Goal: Task Accomplishment & Management: Manage account settings

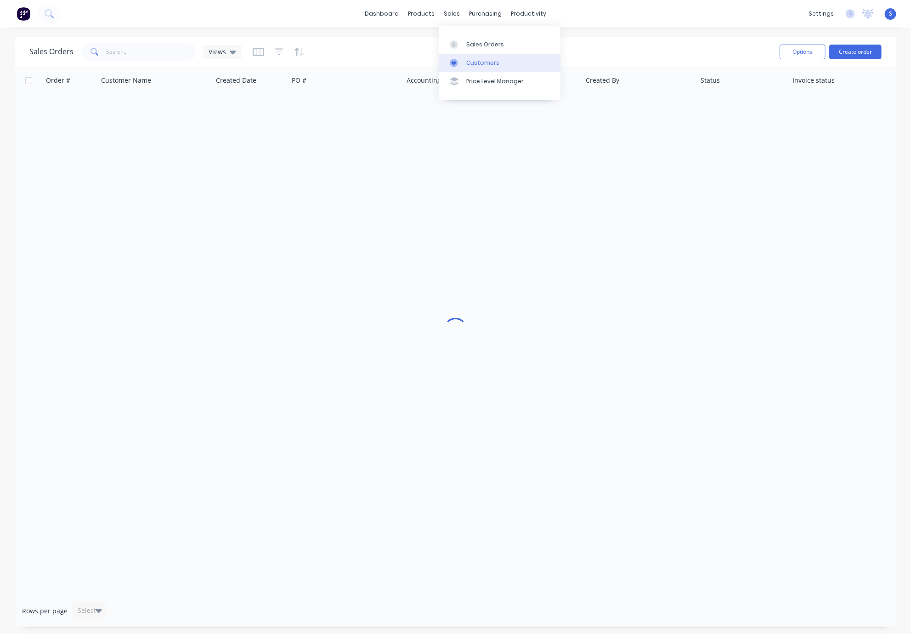
click at [478, 64] on div "Customers" at bounding box center [482, 63] width 33 height 8
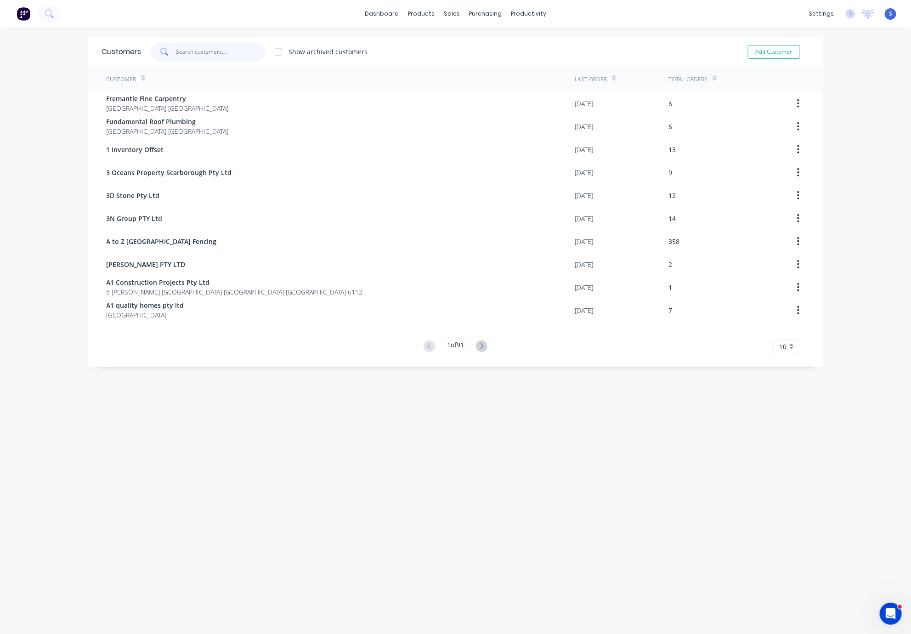
click at [205, 52] on input "text" at bounding box center [221, 52] width 90 height 18
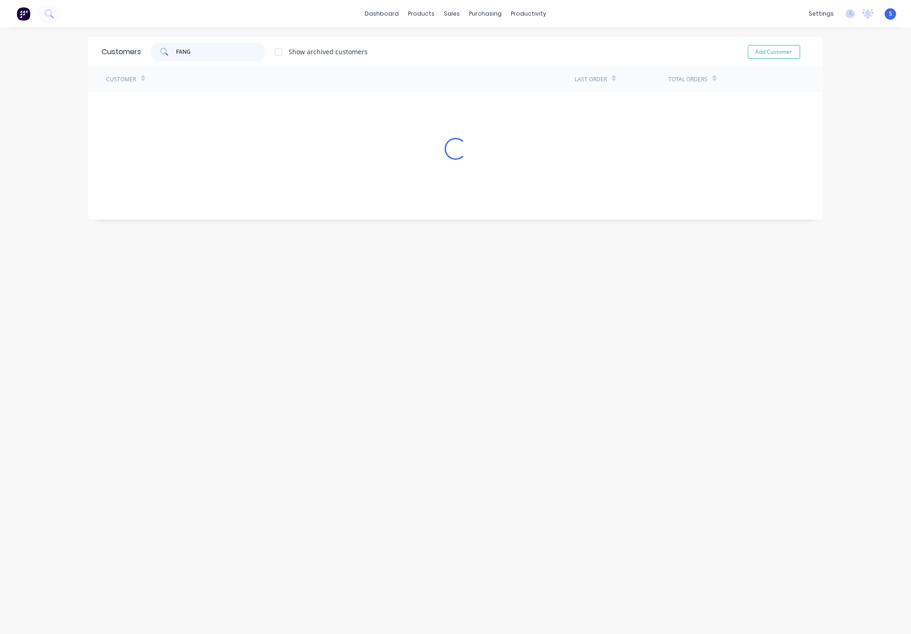
type input "FANG"
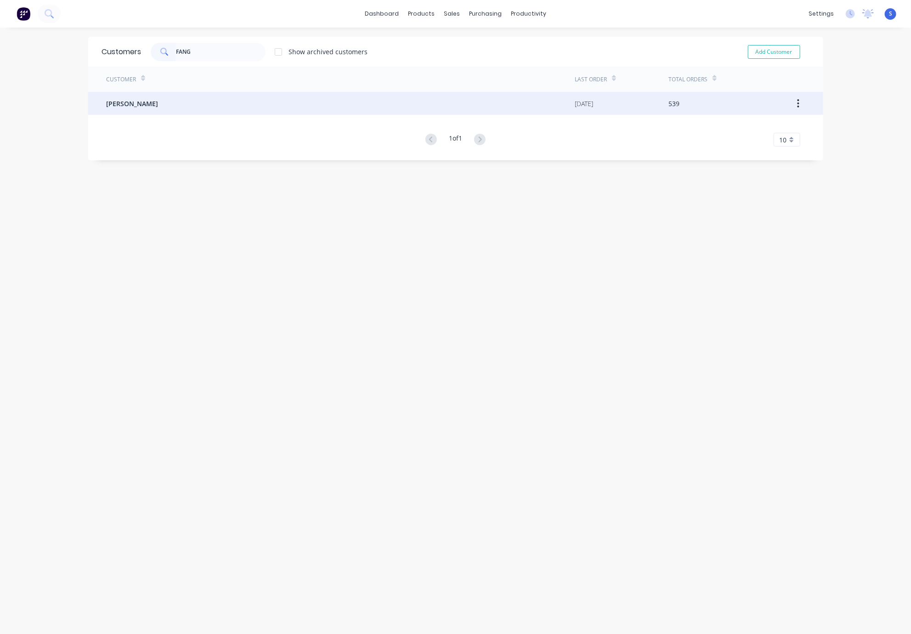
click at [168, 104] on div "Mr Fang" at bounding box center [341, 103] width 469 height 23
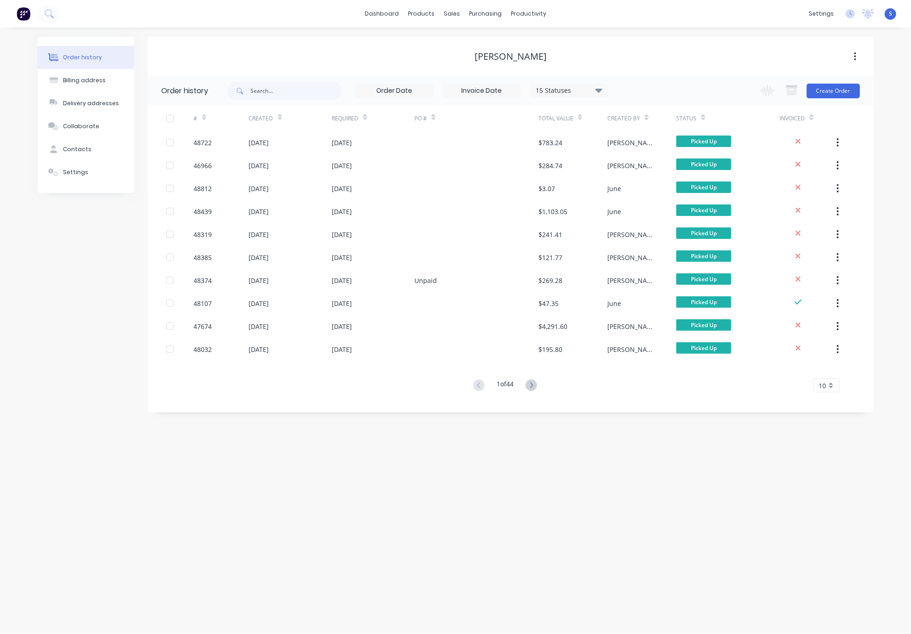
drag, startPoint x: 363, startPoint y: 61, endPoint x: 410, endPoint y: 59, distance: 47.3
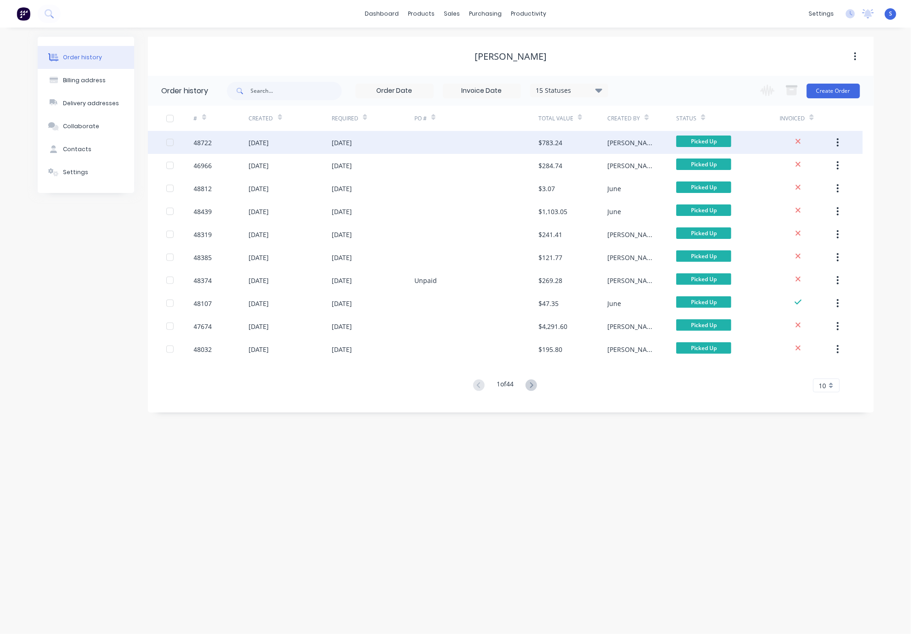
click at [383, 137] on div "05 Sep 2025" at bounding box center [373, 142] width 83 height 23
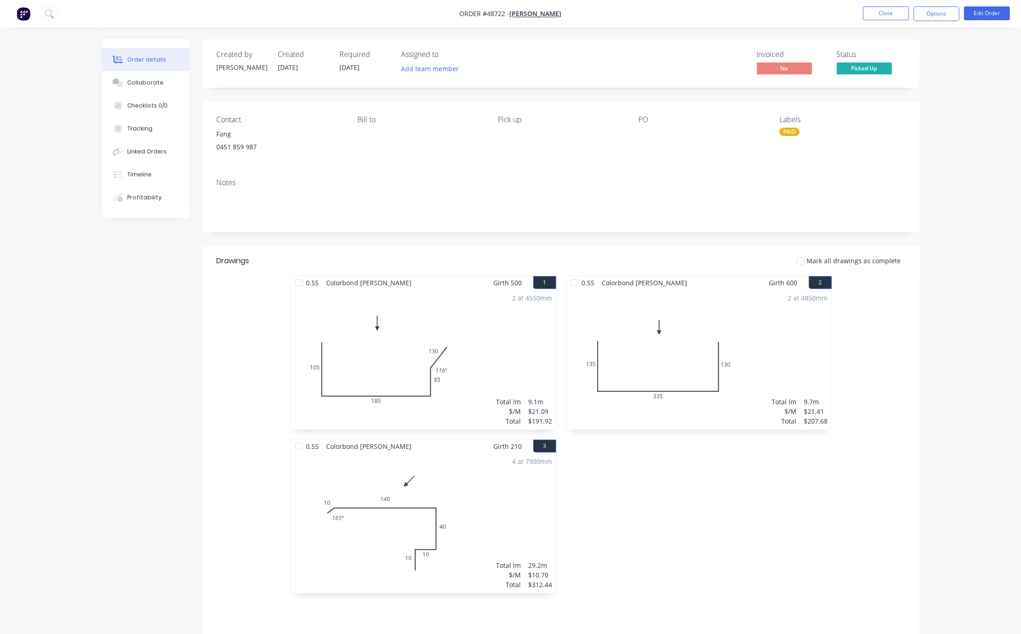
scroll to position [134, 0]
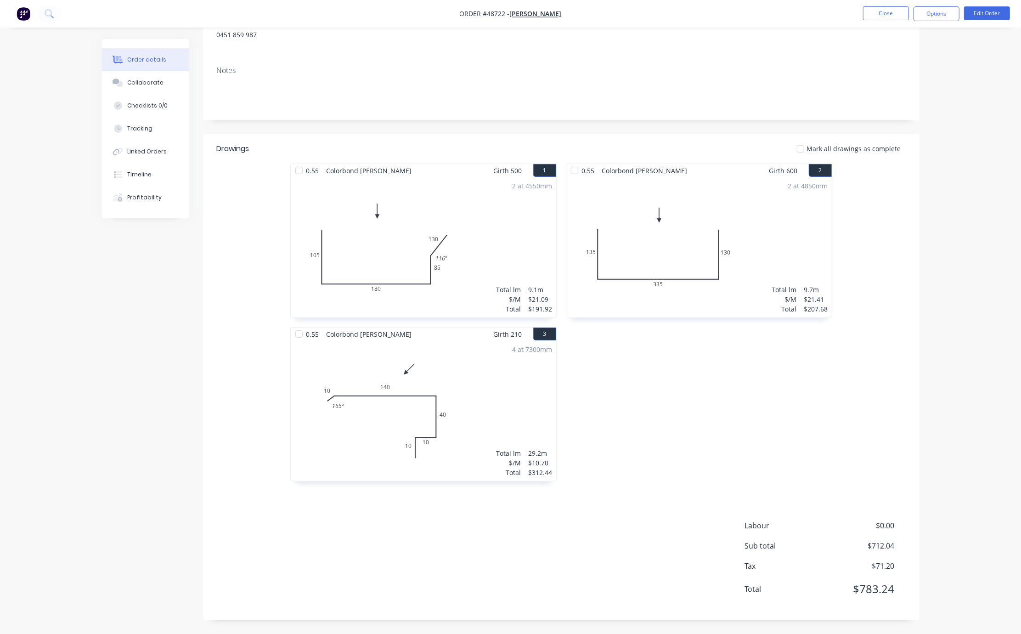
click at [789, 406] on div "0.55 Colorbond Shale Grey Girth 600 2 0 135 335 130 0 135 335 130 2 at 4850mm T…" at bounding box center [699, 327] width 276 height 327
click at [710, 391] on div "0.55 Colorbond Shale Grey Girth 600 2 0 135 335 130 0 135 335 130 2 at 4850mm T…" at bounding box center [699, 327] width 276 height 327
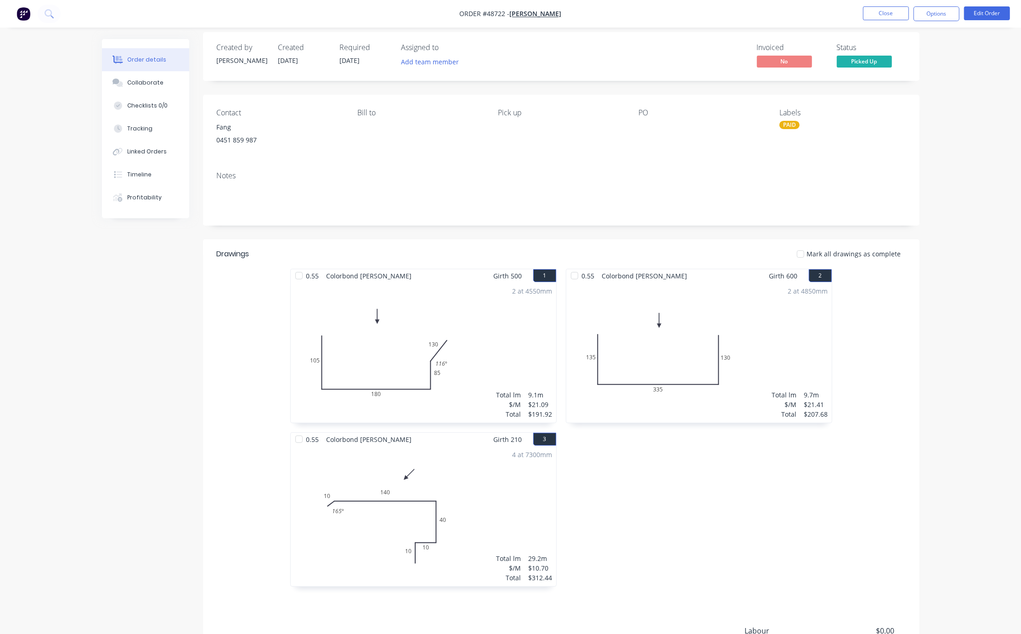
scroll to position [0, 0]
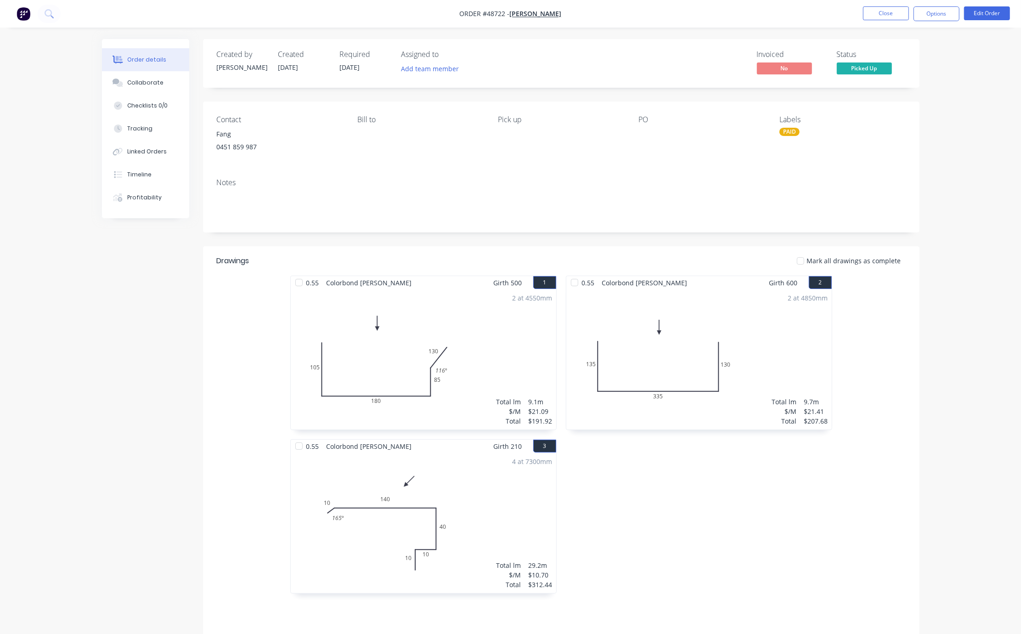
click at [911, 156] on div "Order details Collaborate Checklists 0/0 Tracking Linked Orders Timeline Profit…" at bounding box center [510, 373] width 1021 height 746
click at [890, 19] on button "Close" at bounding box center [886, 13] width 46 height 14
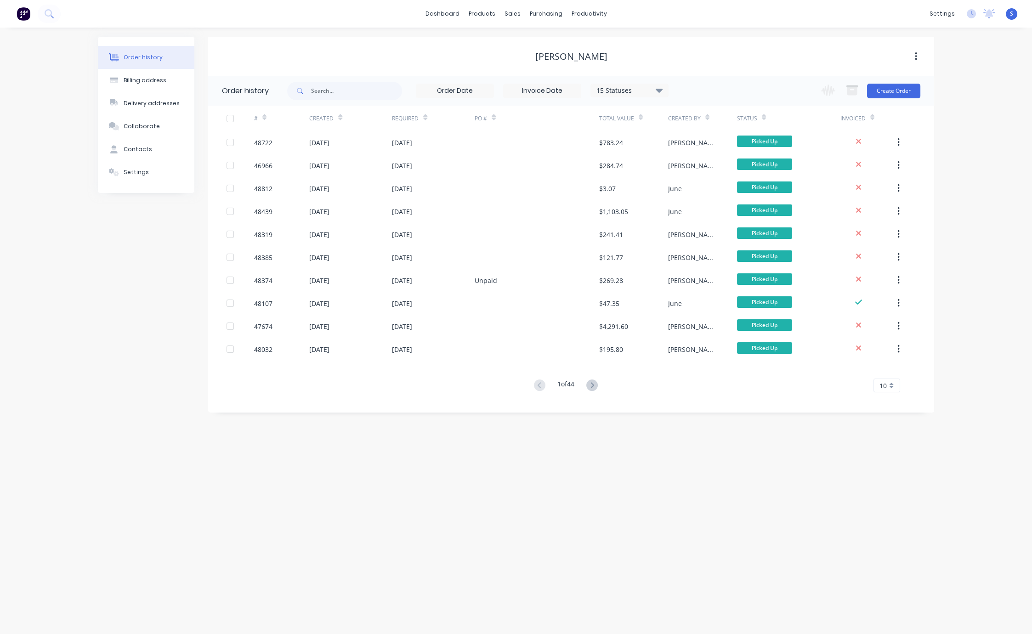
click at [496, 445] on div "Order history Billing address Delivery addresses Collaborate Contacts Settings …" at bounding box center [516, 331] width 1032 height 606
click at [603, 474] on div "Order history Billing address Delivery addresses Collaborate Contacts Settings …" at bounding box center [516, 331] width 1032 height 606
click at [593, 390] on icon at bounding box center [591, 384] width 11 height 11
click at [540, 382] on icon at bounding box center [539, 384] width 11 height 11
click at [601, 493] on div "Order history Billing address Delivery addresses Collaborate Contacts Settings …" at bounding box center [516, 331] width 1032 height 606
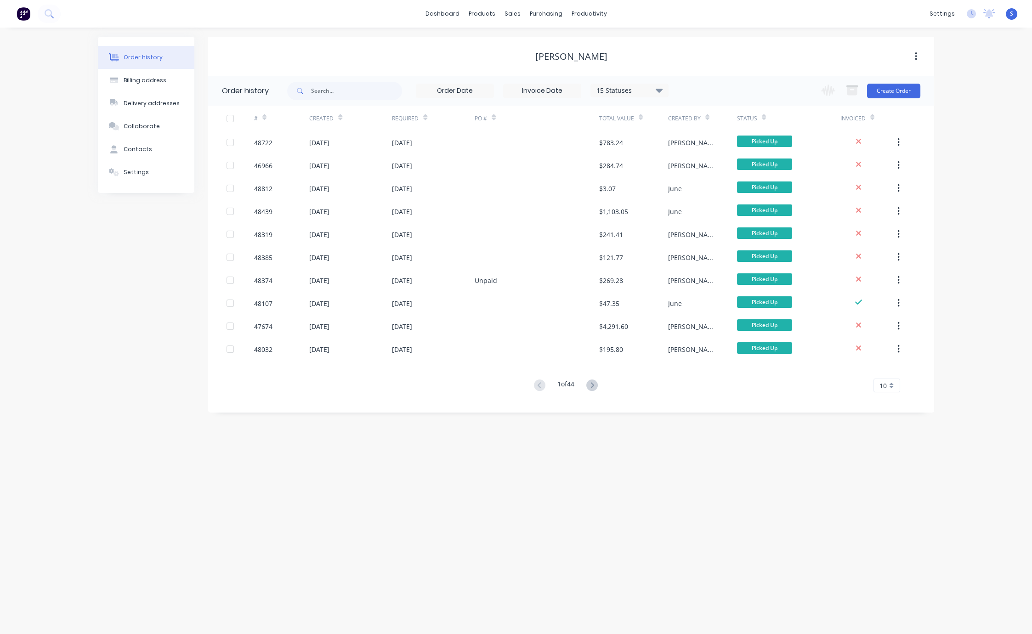
click at [576, 495] on div "Order history Billing address Delivery addresses Collaborate Contacts Settings …" at bounding box center [516, 331] width 1032 height 606
click at [516, 505] on div "Order history Billing address Delivery addresses Collaborate Contacts Settings …" at bounding box center [516, 331] width 1032 height 606
click at [648, 90] on div "15 Statuses" at bounding box center [629, 90] width 77 height 10
click at [705, 215] on label at bounding box center [705, 215] width 0 height 0
click at [705, 222] on input "checkbox" at bounding box center [708, 219] width 7 height 9
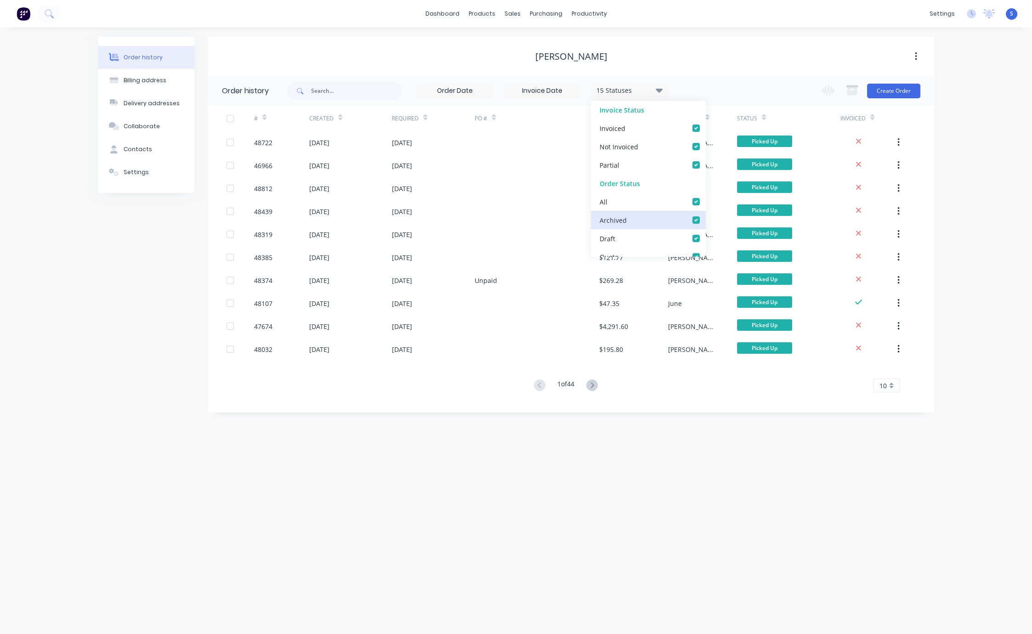
checkbox input "true"
click at [792, 458] on div "Order history Billing address Delivery addresses Collaborate Contacts Settings …" at bounding box center [516, 331] width 1032 height 606
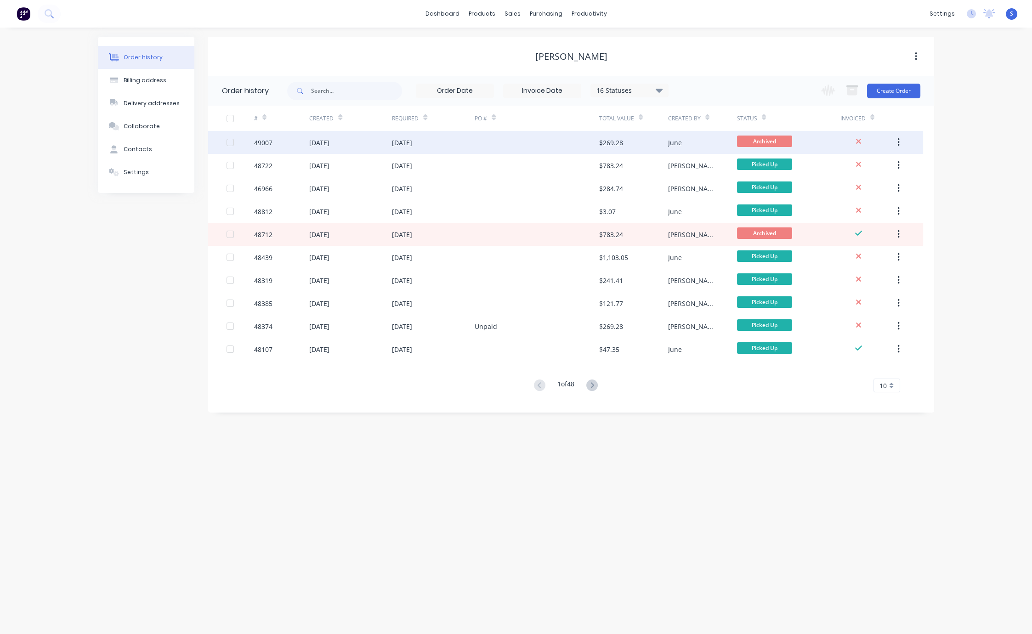
click at [388, 142] on div "08 Sep 2025" at bounding box center [350, 142] width 83 height 23
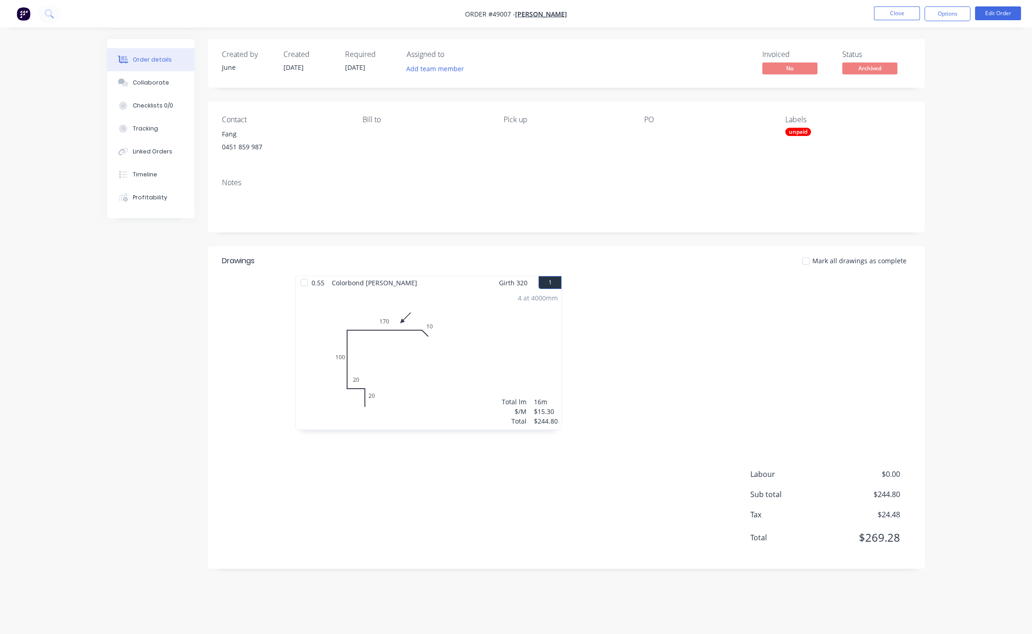
drag, startPoint x: 624, startPoint y: 339, endPoint x: 750, endPoint y: 357, distance: 127.2
click at [768, 327] on div at bounding box center [704, 358] width 276 height 164
click at [911, 136] on div "Order details Collaborate Checklists 0/0 Tracking Linked Orders Timeline Profit…" at bounding box center [516, 317] width 1032 height 634
click at [911, 12] on button "Edit Order" at bounding box center [998, 13] width 46 height 14
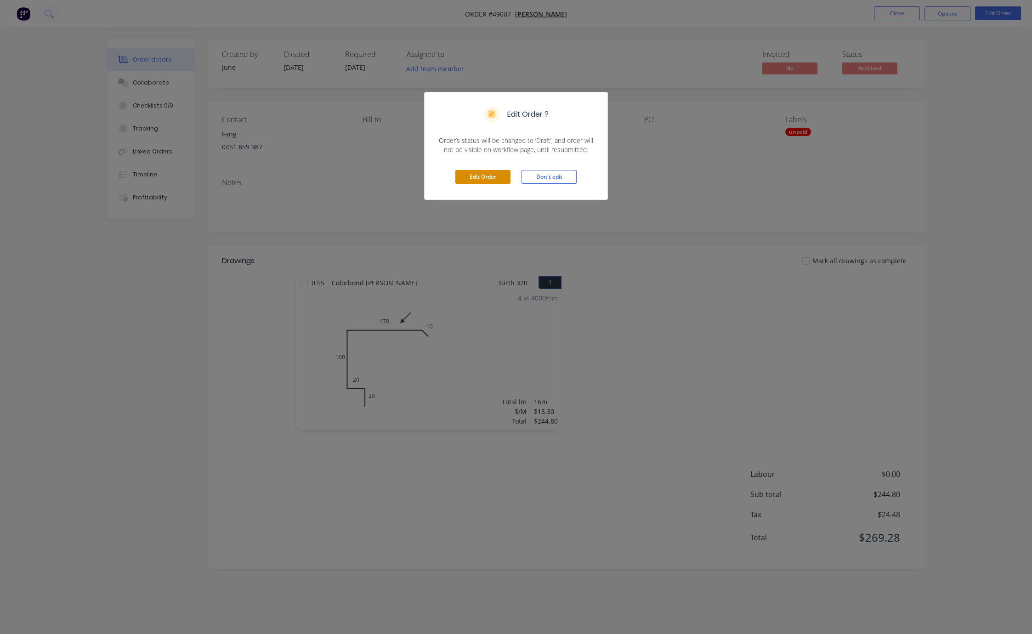
click at [484, 184] on button "Edit Order" at bounding box center [482, 177] width 55 height 14
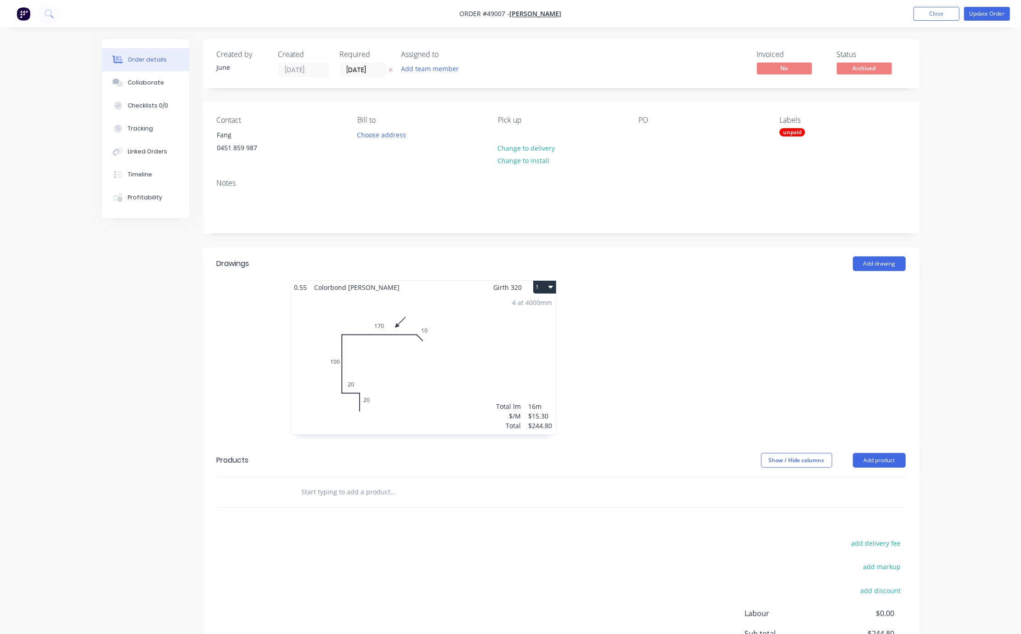
click at [442, 349] on div "4 at 4000mm Total lm $/M Total 16m $15.30 $244.80" at bounding box center [424, 364] width 266 height 140
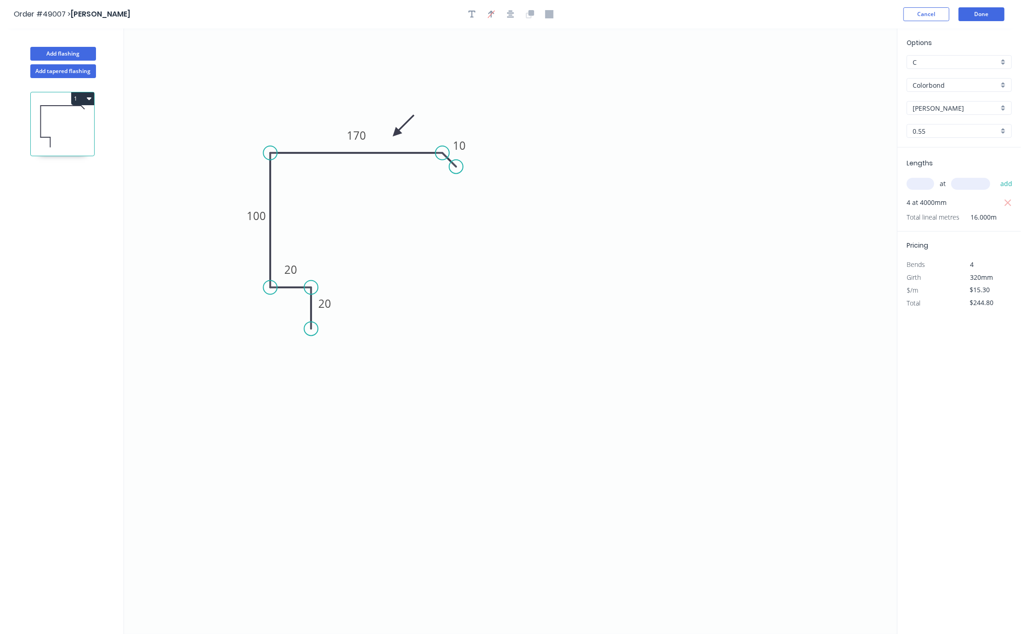
click at [911, 190] on input "text" at bounding box center [921, 184] width 28 height 12
type input "4"
type input "7300"
click at [911, 176] on button "add" at bounding box center [1007, 184] width 22 height 16
type input "$691.56"
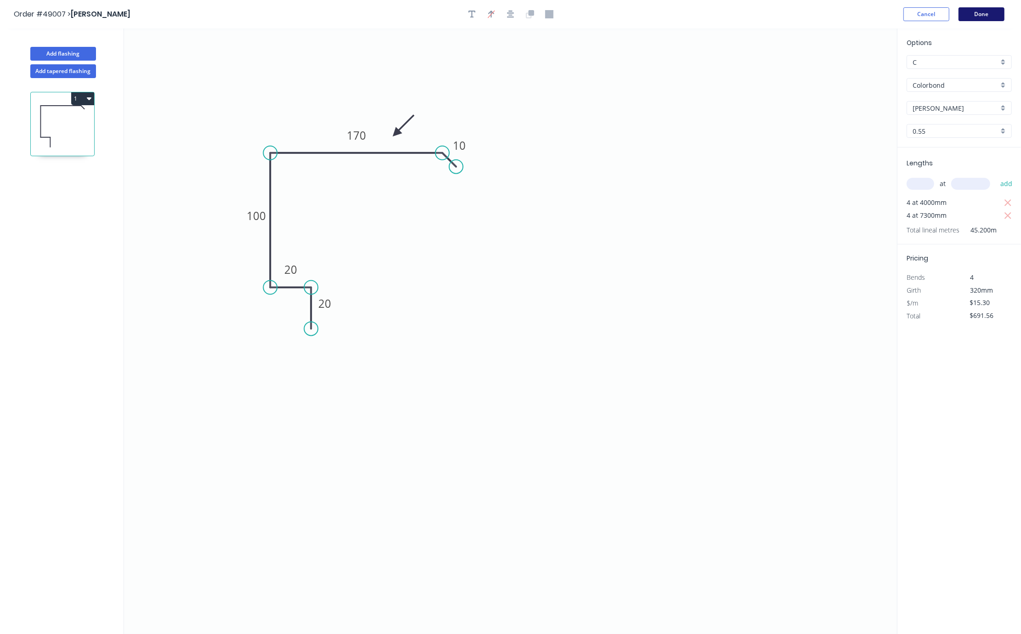
click at [911, 19] on button "Done" at bounding box center [982, 14] width 46 height 14
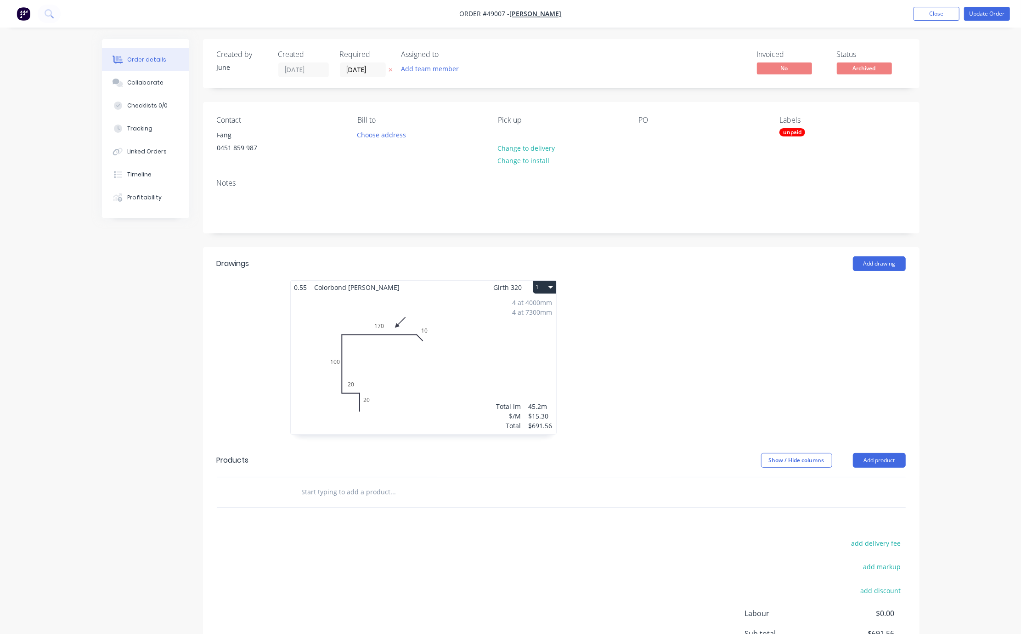
drag, startPoint x: 699, startPoint y: 348, endPoint x: 730, endPoint y: 352, distance: 31.1
click at [457, 366] on div "4 at 4000mm 4 at 7300mm Total lm $/M Total 45.2m $15.30 $691.56" at bounding box center [424, 364] width 266 height 140
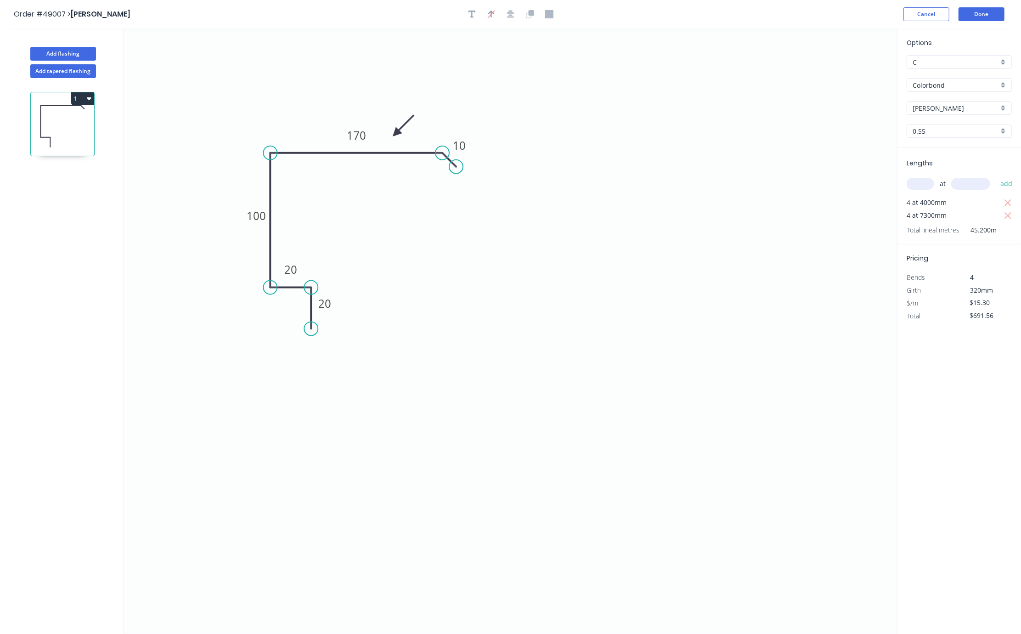
click at [562, 283] on icon "0 20 20 100 170 10" at bounding box center [510, 330] width 773 height 605
click at [80, 105] on button "1" at bounding box center [82, 98] width 23 height 13
click at [49, 128] on div "Duplicate" at bounding box center [50, 121] width 71 height 13
click at [66, 150] on icon at bounding box center [62, 126] width 63 height 59
type input "$691.56"
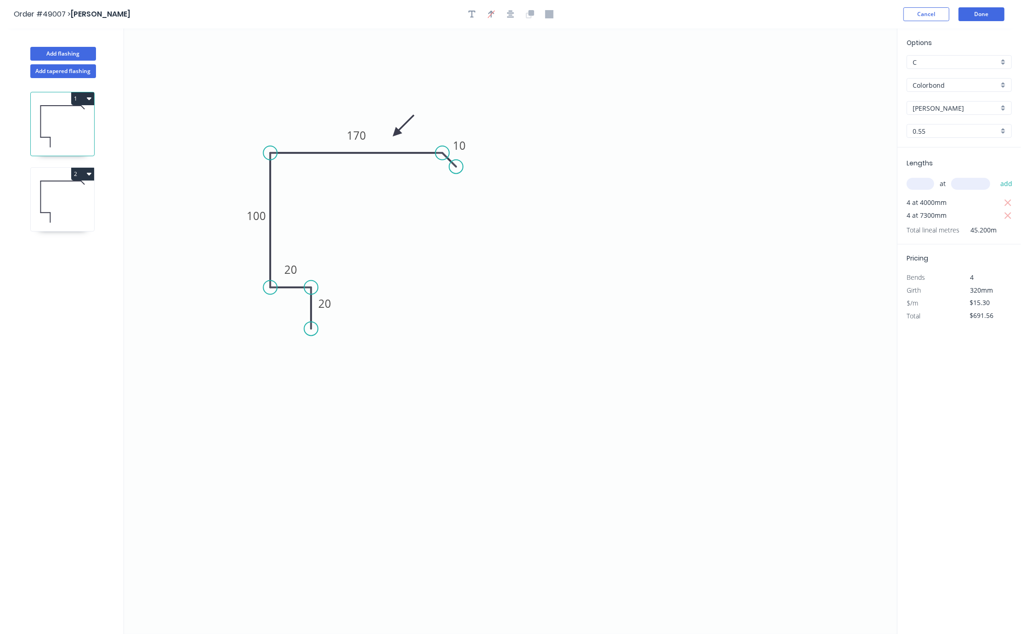
click at [911, 190] on input "text" at bounding box center [921, 184] width 28 height 12
type input "2"
type input "4000"
click at [911, 176] on button "add" at bounding box center [1007, 184] width 22 height 16
click at [911, 209] on icon "button" at bounding box center [1008, 203] width 8 height 11
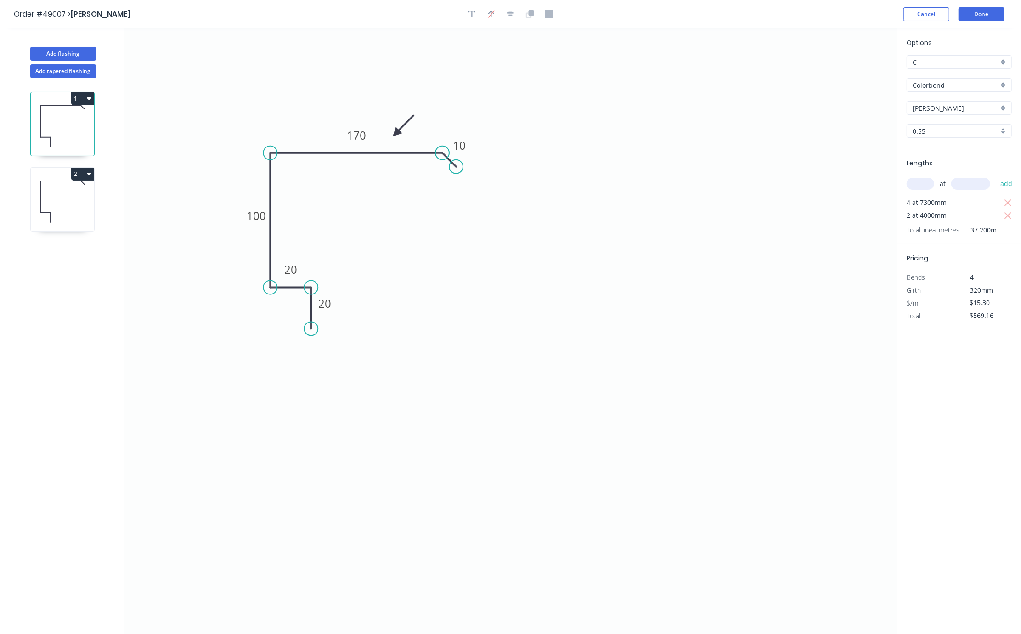
click at [54, 213] on icon at bounding box center [62, 201] width 63 height 59
type input "$0.00"
click at [353, 140] on tspan "170" at bounding box center [356, 135] width 19 height 15
click at [400, 221] on icon "0 20 20 100 167 10" at bounding box center [510, 330] width 773 height 605
click at [260, 215] on tspan "100" at bounding box center [256, 215] width 19 height 15
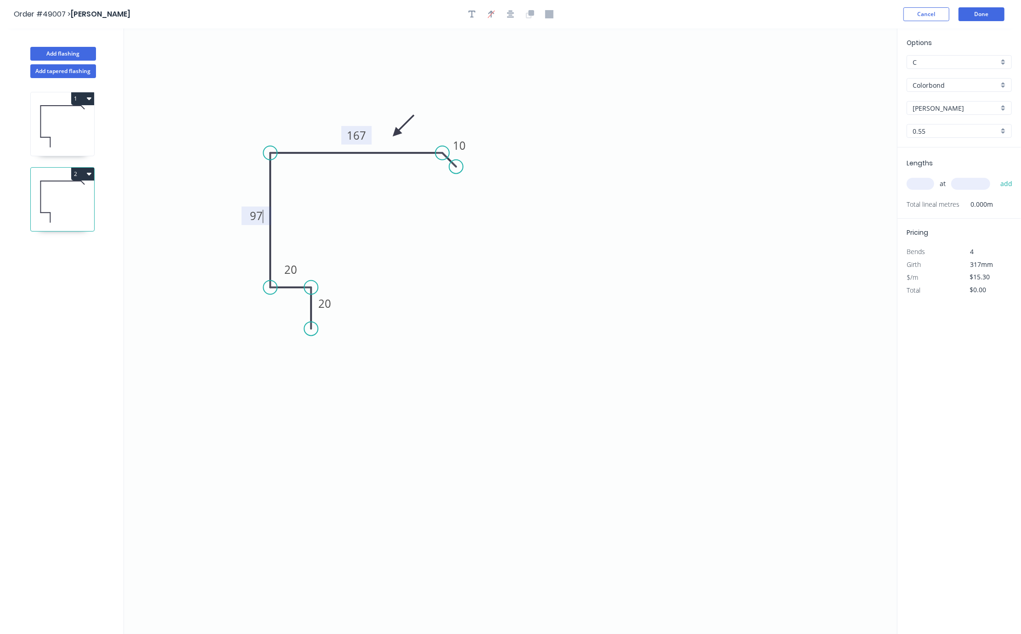
click at [383, 256] on icon "0 20 20 97 167 10" at bounding box center [510, 330] width 773 height 605
click at [294, 273] on tspan "20" at bounding box center [290, 269] width 13 height 15
click at [382, 282] on icon "0 20 20 97 167 10" at bounding box center [510, 330] width 773 height 605
click at [368, 272] on icon "0 20 20 97 167 10" at bounding box center [510, 330] width 773 height 605
click at [446, 277] on icon "0 20 20 97 167 10" at bounding box center [510, 330] width 773 height 605
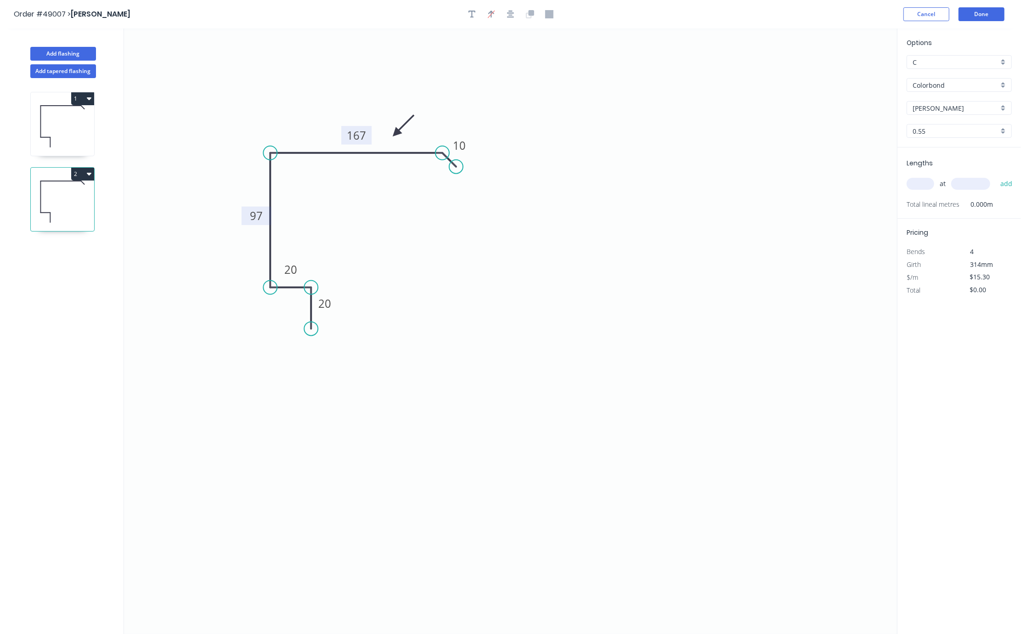
click at [509, 240] on icon "0 20 20 97 167 10" at bounding box center [510, 330] width 773 height 605
click at [911, 190] on input "text" at bounding box center [921, 184] width 28 height 12
type input "2"
type input "4000"
click at [911, 176] on button "add" at bounding box center [1007, 184] width 22 height 16
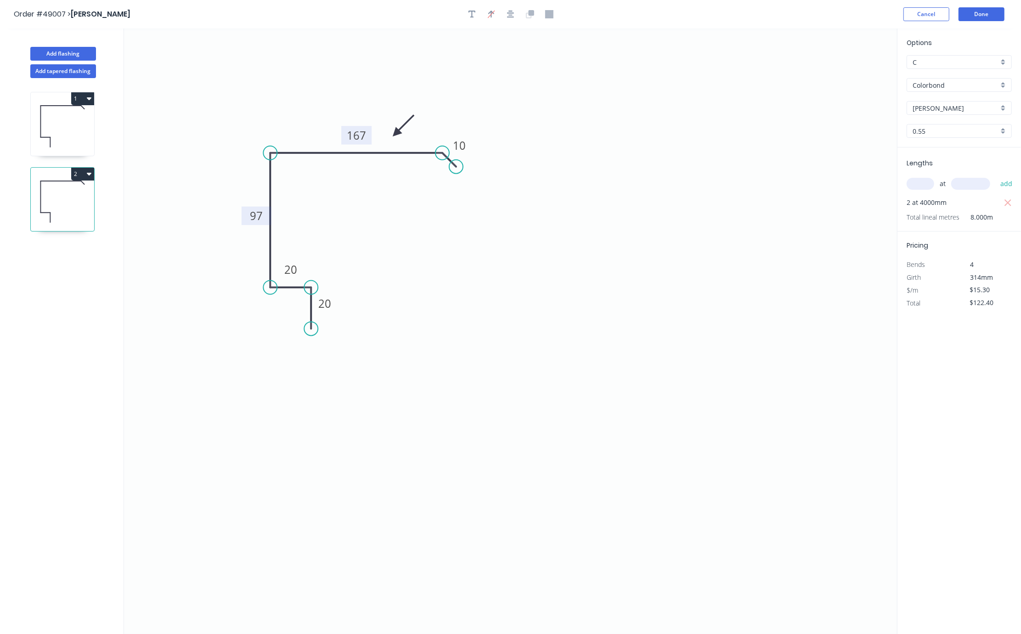
click at [467, 247] on icon "0 20 20 97 167 10" at bounding box center [510, 330] width 773 height 605
click at [77, 142] on icon at bounding box center [62, 126] width 63 height 59
click at [69, 209] on icon at bounding box center [62, 201] width 63 height 59
click at [74, 141] on icon at bounding box center [62, 126] width 63 height 59
type input "$569.16"
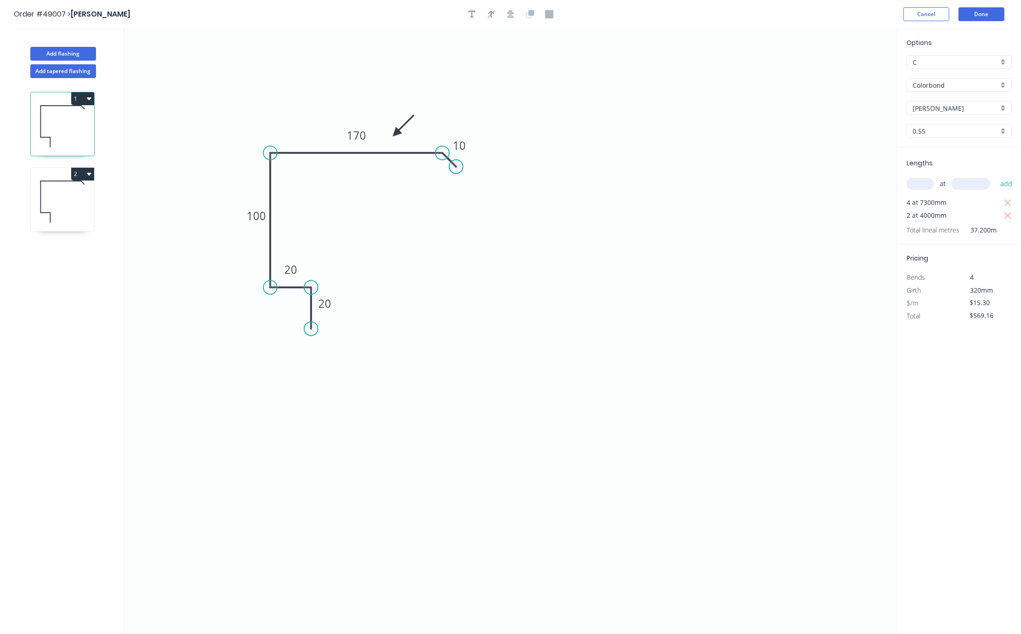
click at [181, 239] on icon "0 20 20 100 170 10" at bounding box center [510, 330] width 773 height 605
click at [569, 244] on icon "0 20 20 100 170 10" at bounding box center [510, 330] width 773 height 605
click at [680, 224] on icon "0 20 20 100 170 10" at bounding box center [510, 330] width 773 height 605
click at [911, 17] on button "Done" at bounding box center [982, 14] width 46 height 14
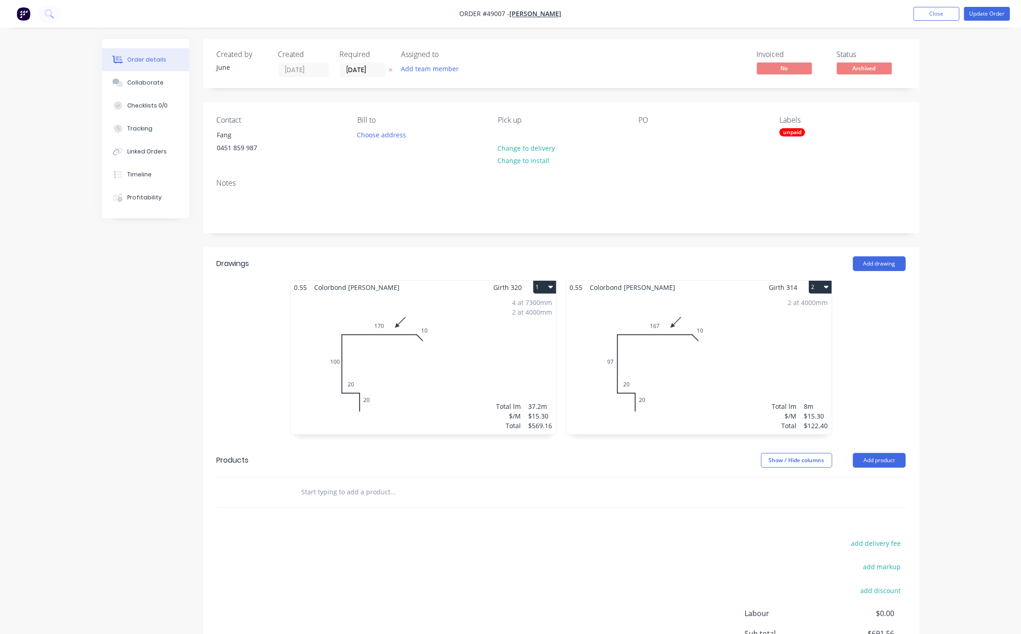
drag, startPoint x: 658, startPoint y: 499, endPoint x: 726, endPoint y: 487, distance: 68.5
click at [866, 70] on span "Archived" at bounding box center [864, 67] width 55 height 11
click at [911, 153] on div "Order details Collaborate Checklists 0/0 Tracking Linked Orders Timeline Profit…" at bounding box center [510, 361] width 1021 height 722
click at [911, 15] on button "Update Order" at bounding box center [987, 14] width 46 height 14
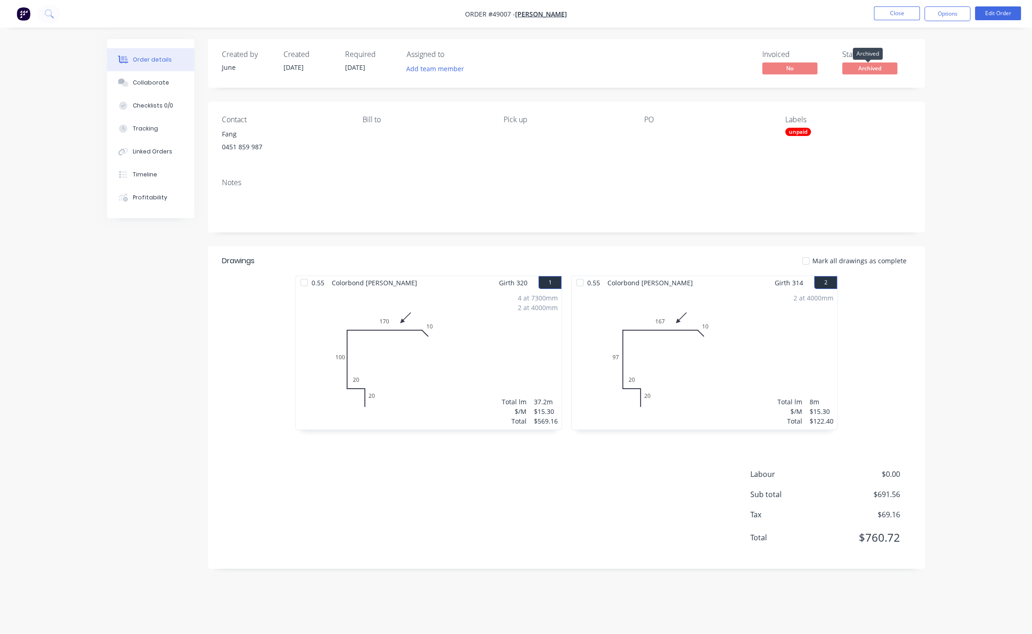
click at [849, 72] on span "Archived" at bounding box center [869, 67] width 55 height 11
click at [911, 62] on div "Order details Collaborate Checklists 0/0 Tracking Linked Orders Timeline Profit…" at bounding box center [516, 310] width 836 height 543
click at [882, 11] on button "Close" at bounding box center [897, 13] width 46 height 14
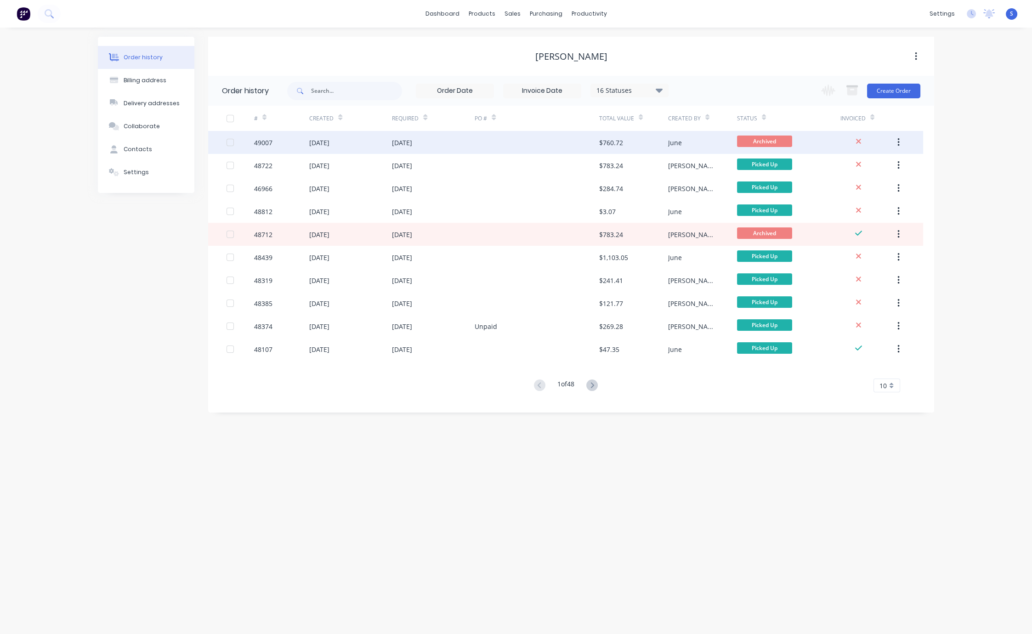
click at [897, 141] on icon "button" at bounding box center [898, 142] width 2 height 10
click at [871, 168] on div "Unarchive" at bounding box center [865, 166] width 71 height 13
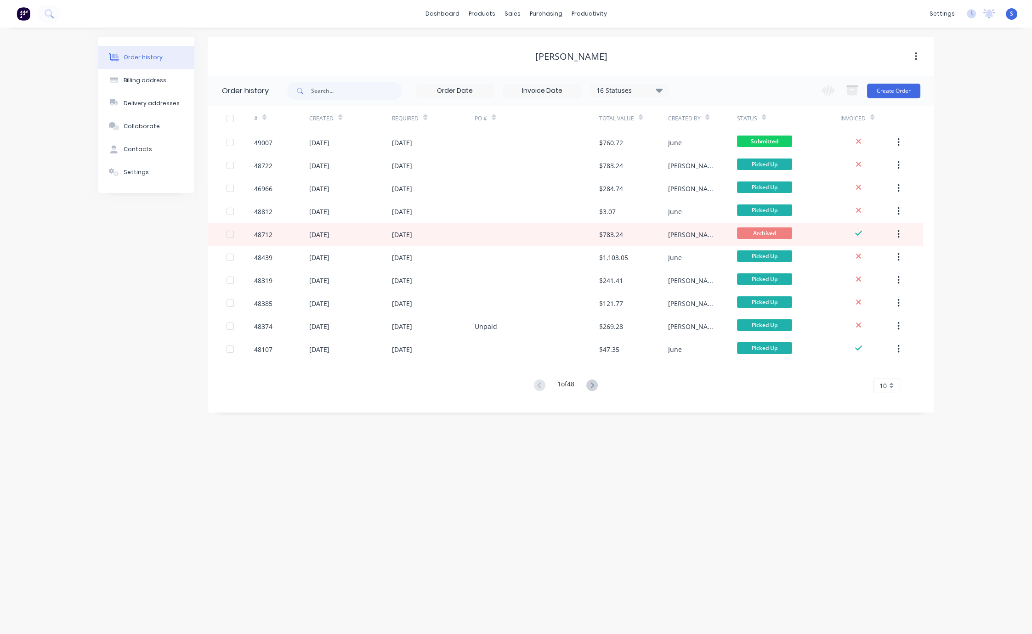
click at [795, 524] on div "Order history Billing address Delivery addresses Collaborate Contacts Settings …" at bounding box center [516, 331] width 1032 height 606
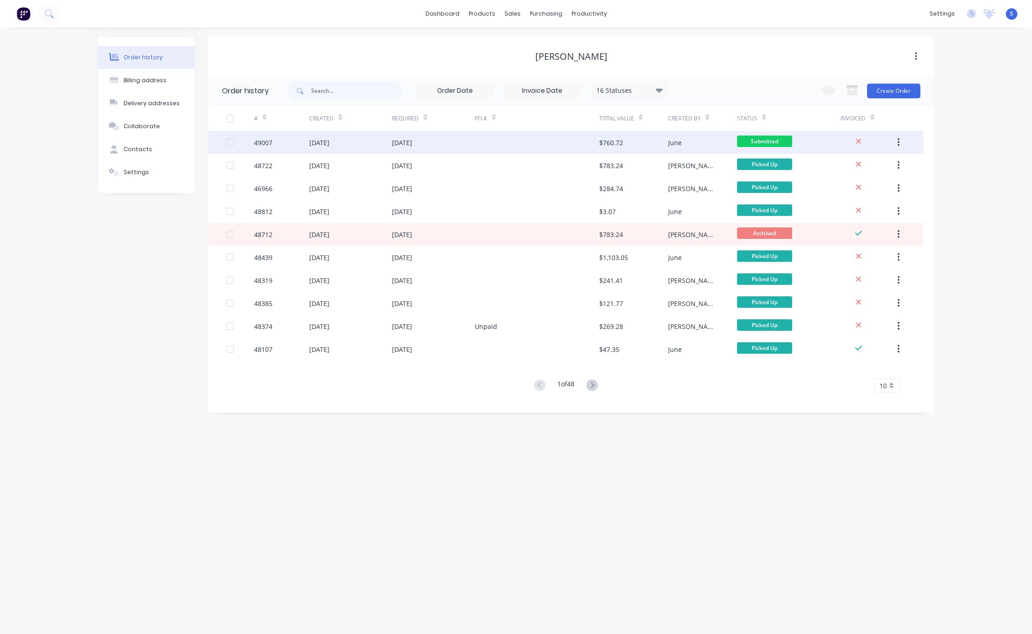
click at [616, 141] on div "$760.72" at bounding box center [611, 143] width 24 height 10
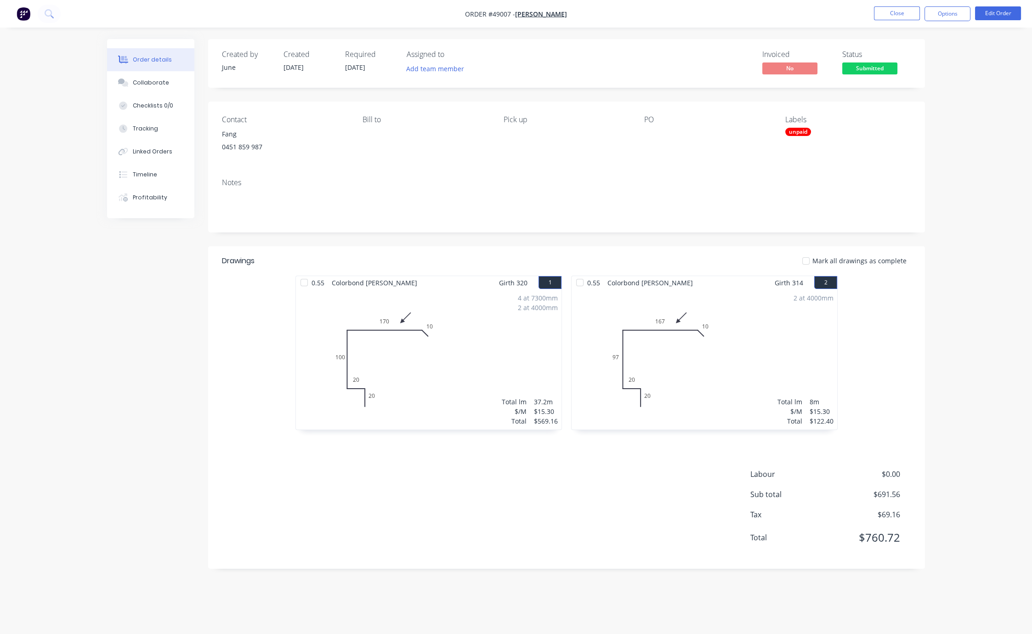
click at [911, 216] on div "Order details Collaborate Checklists 0/0 Tracking Linked Orders Timeline Profit…" at bounding box center [516, 317] width 1032 height 634
click at [911, 9] on button "Options" at bounding box center [947, 13] width 46 height 15
click at [907, 116] on div "Work Order" at bounding box center [919, 110] width 85 height 13
click at [899, 95] on div "Without pricing" at bounding box center [919, 92] width 85 height 13
click at [645, 555] on div "Labour $0.00 Sub total $691.56 Tax $69.16 Total $760.72" at bounding box center [566, 512] width 689 height 86
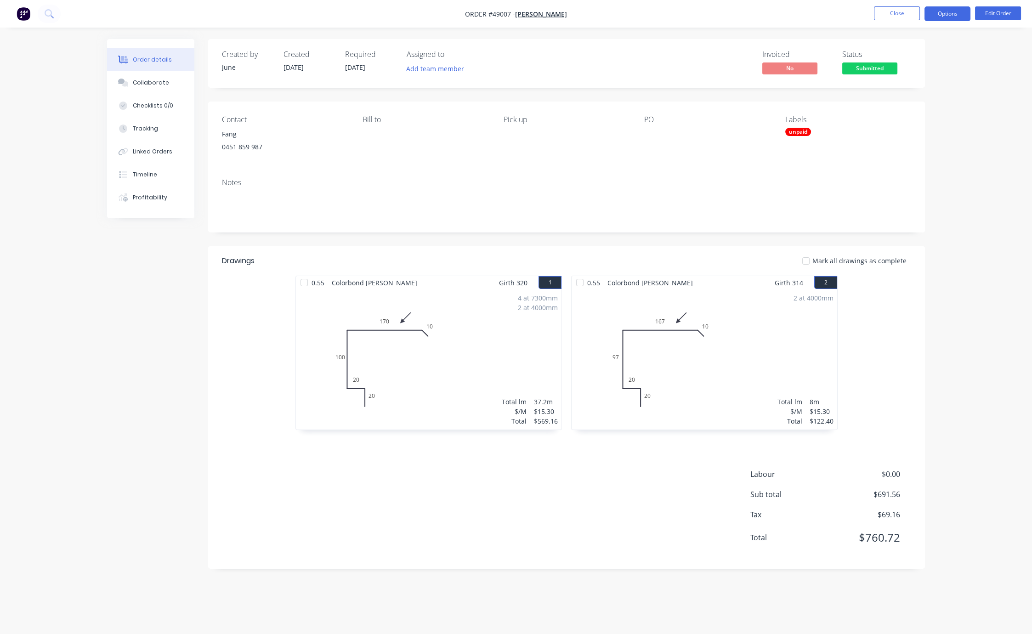
click at [911, 17] on button "Options" at bounding box center [947, 13] width 46 height 15
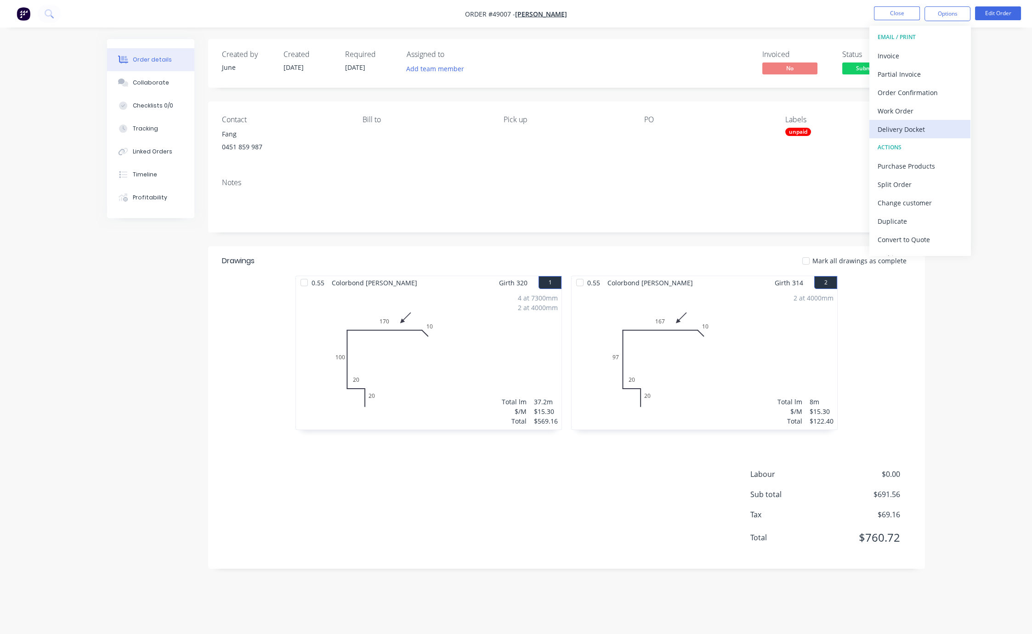
click at [911, 126] on div "Delivery Docket" at bounding box center [919, 129] width 85 height 13
click at [911, 87] on div "Without pricing" at bounding box center [919, 92] width 85 height 13
click at [911, 170] on div "Order details Collaborate Checklists 0/0 Tracking Linked Orders Timeline Profit…" at bounding box center [516, 317] width 1032 height 634
click at [911, 16] on button "Edit Order" at bounding box center [998, 13] width 46 height 14
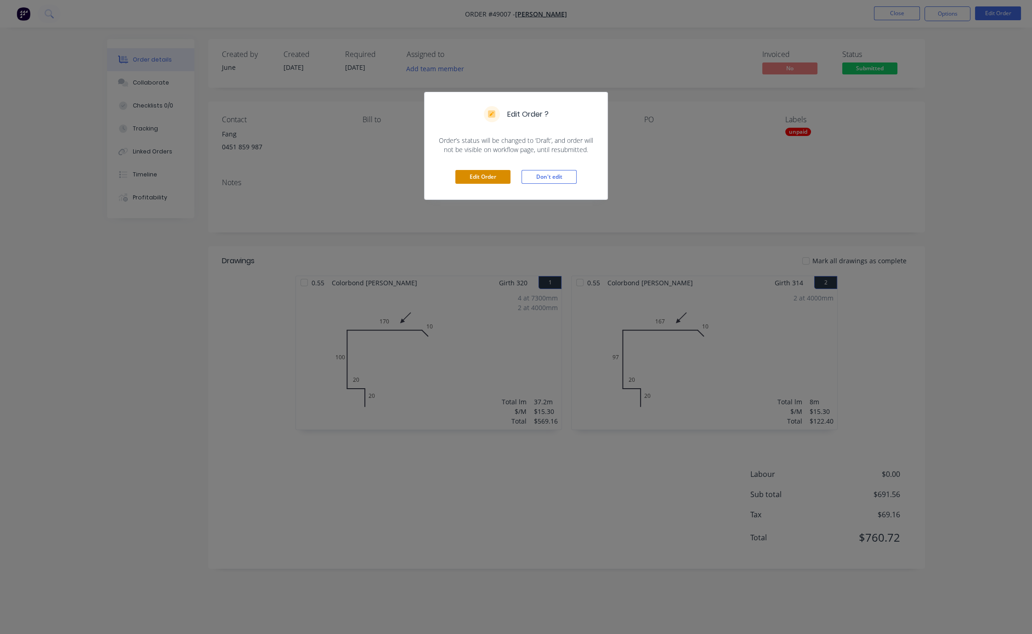
click at [486, 184] on button "Edit Order" at bounding box center [482, 177] width 55 height 14
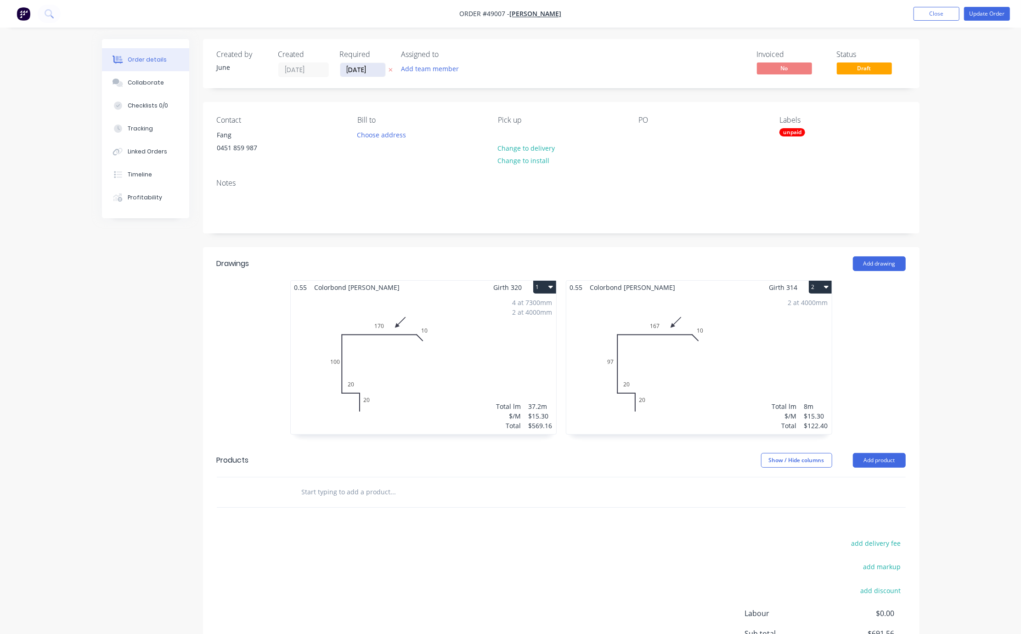
click at [368, 68] on input "12/09/25" at bounding box center [362, 70] width 45 height 14
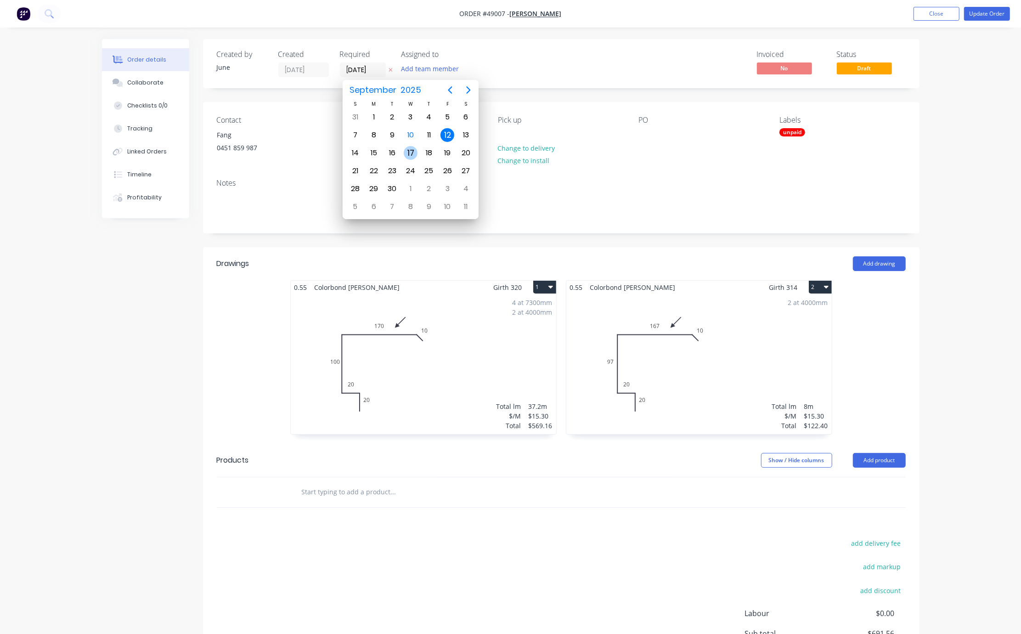
click at [410, 151] on div "17" at bounding box center [411, 153] width 14 height 14
type input "[DATE]"
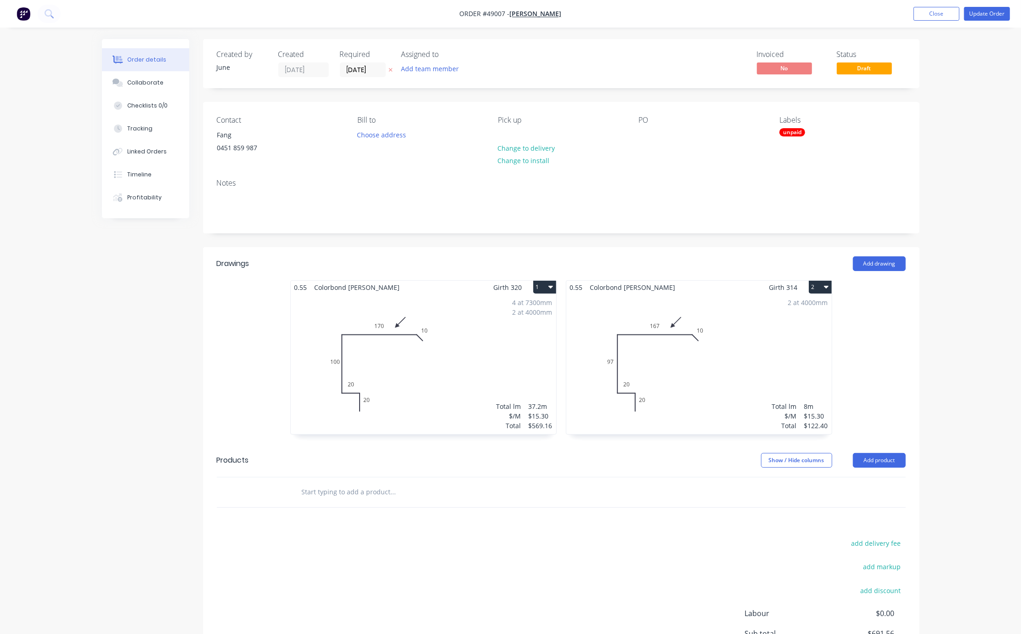
click at [911, 119] on div "Order details Collaborate Checklists 0/0 Tracking Linked Orders Timeline Profit…" at bounding box center [510, 361] width 1021 height 722
click at [911, 9] on button "Update Order" at bounding box center [987, 14] width 46 height 14
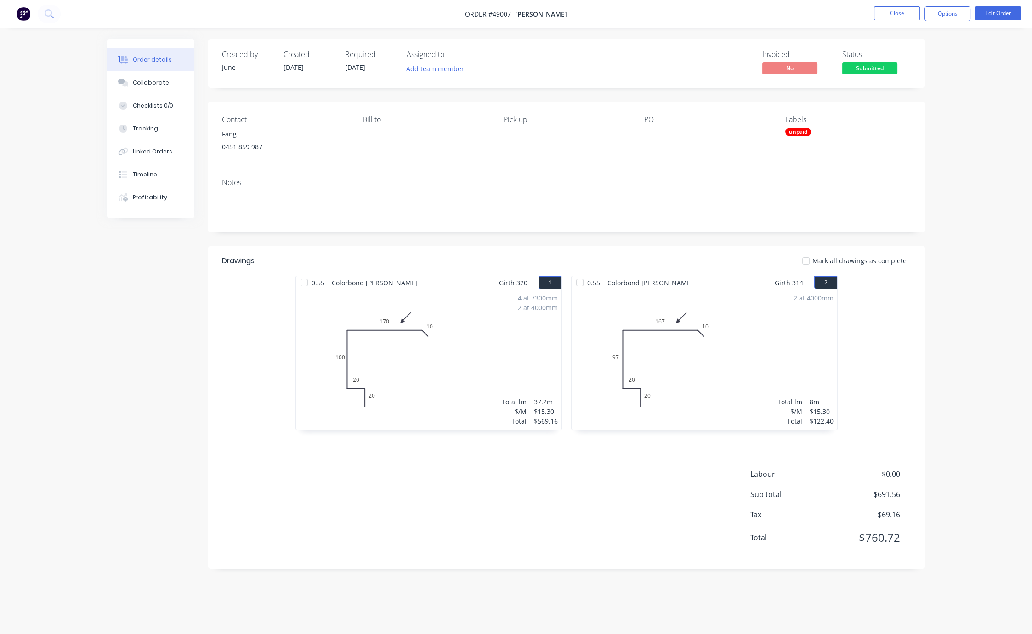
click at [911, 76] on div "Order details Collaborate Checklists 0/0 Tracking Linked Orders Timeline Profit…" at bounding box center [516, 317] width 1032 height 634
click at [895, 10] on button "Close" at bounding box center [897, 13] width 46 height 14
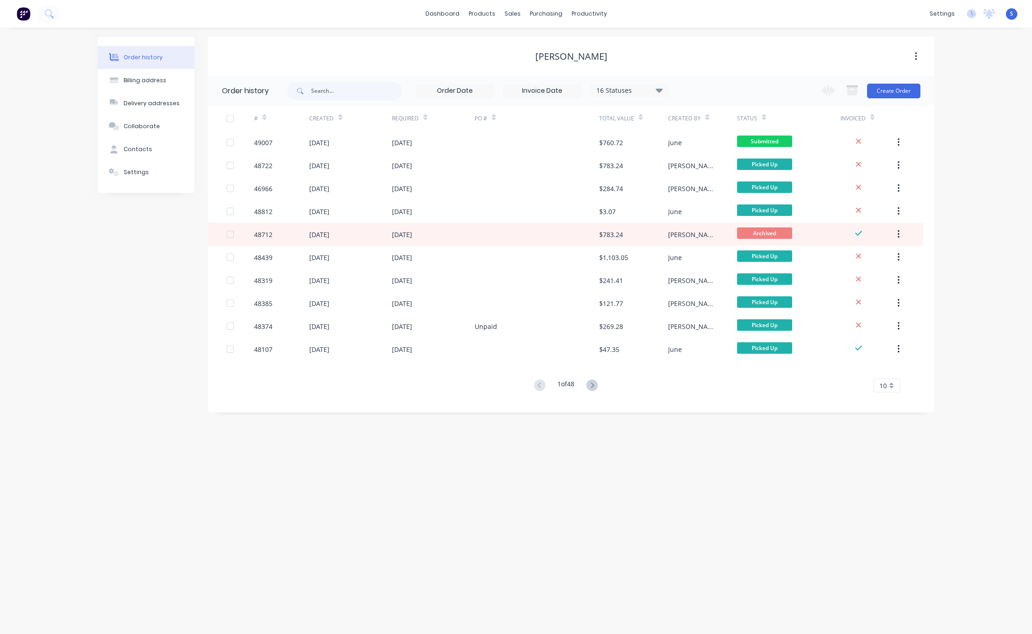
click at [911, 217] on div "Order history Billing address Delivery addresses Collaborate Contacts Settings …" at bounding box center [516, 331] width 1032 height 606
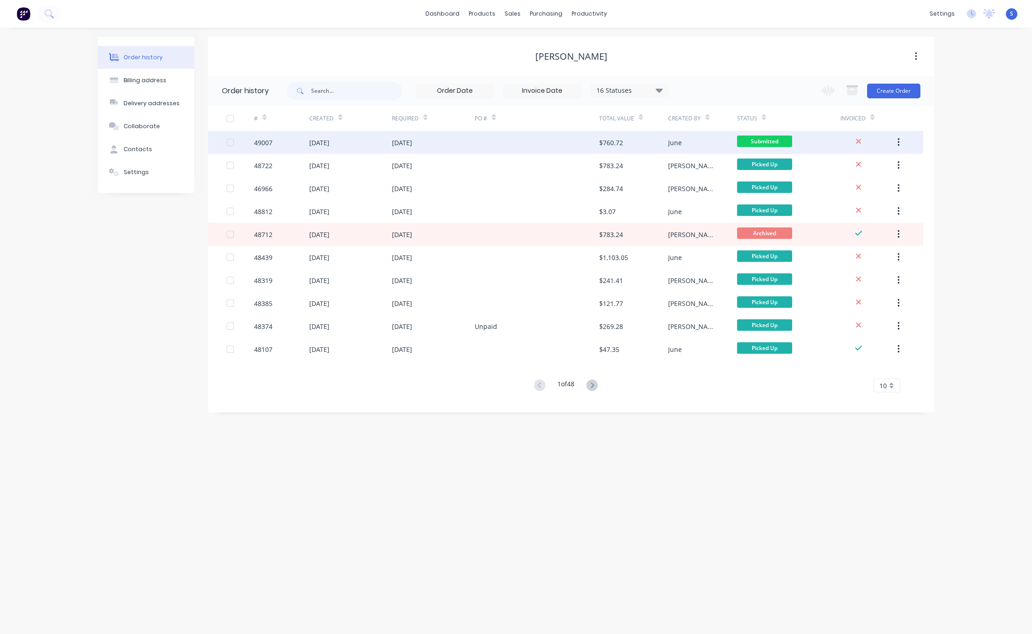
click at [621, 147] on div "$760.72" at bounding box center [611, 143] width 24 height 10
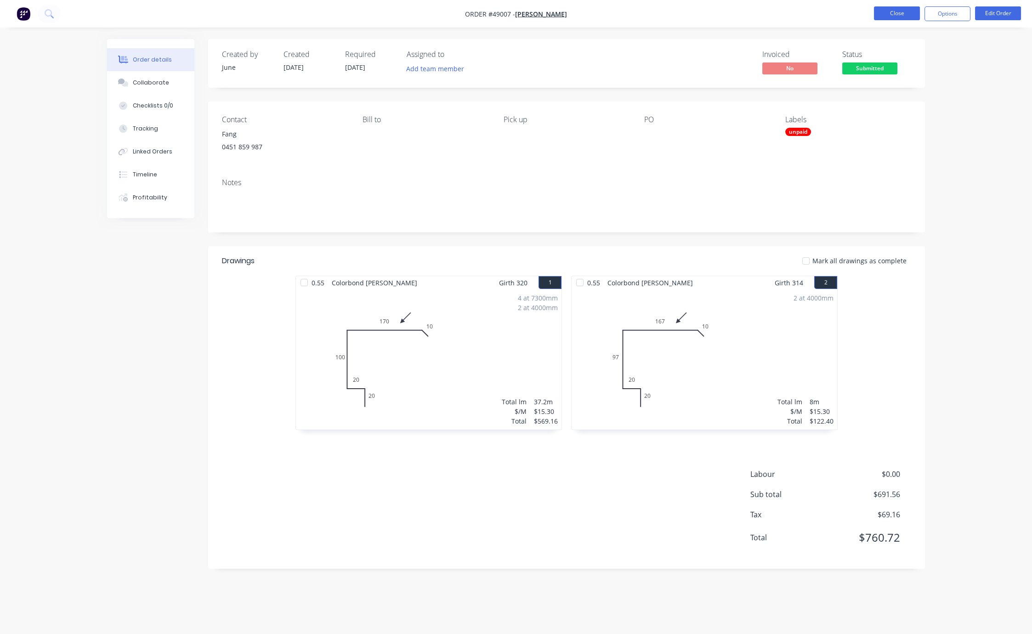
click at [905, 15] on button "Close" at bounding box center [897, 13] width 46 height 14
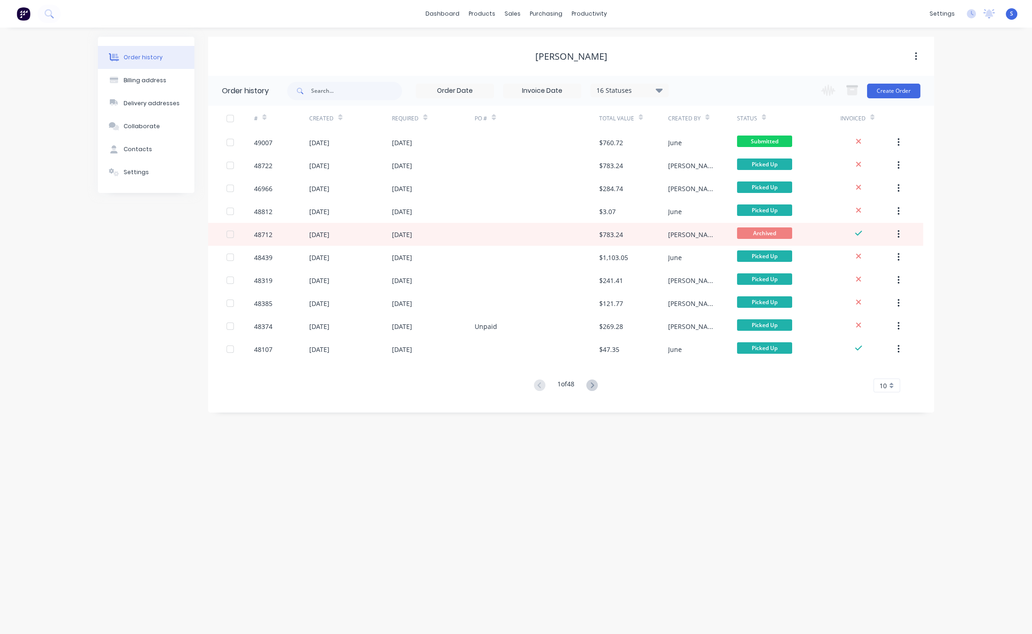
click at [911, 177] on div "Order history Billing address Delivery addresses Collaborate Contacts Settings …" at bounding box center [516, 331] width 1032 height 606
